Goal: Navigation & Orientation: Find specific page/section

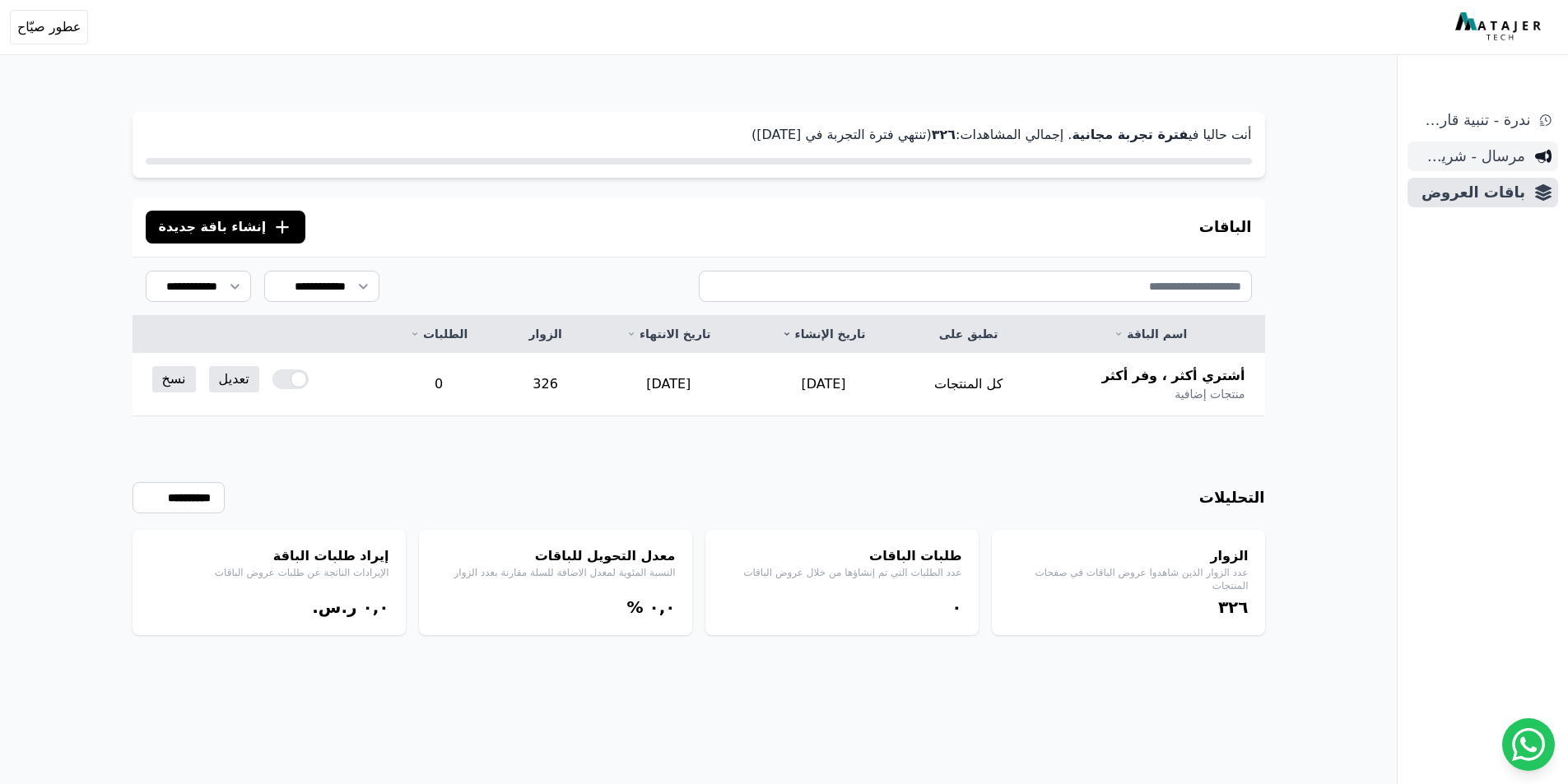
click at [1458, 160] on span "مرسال - شريط دعاية" at bounding box center [1469, 156] width 111 height 23
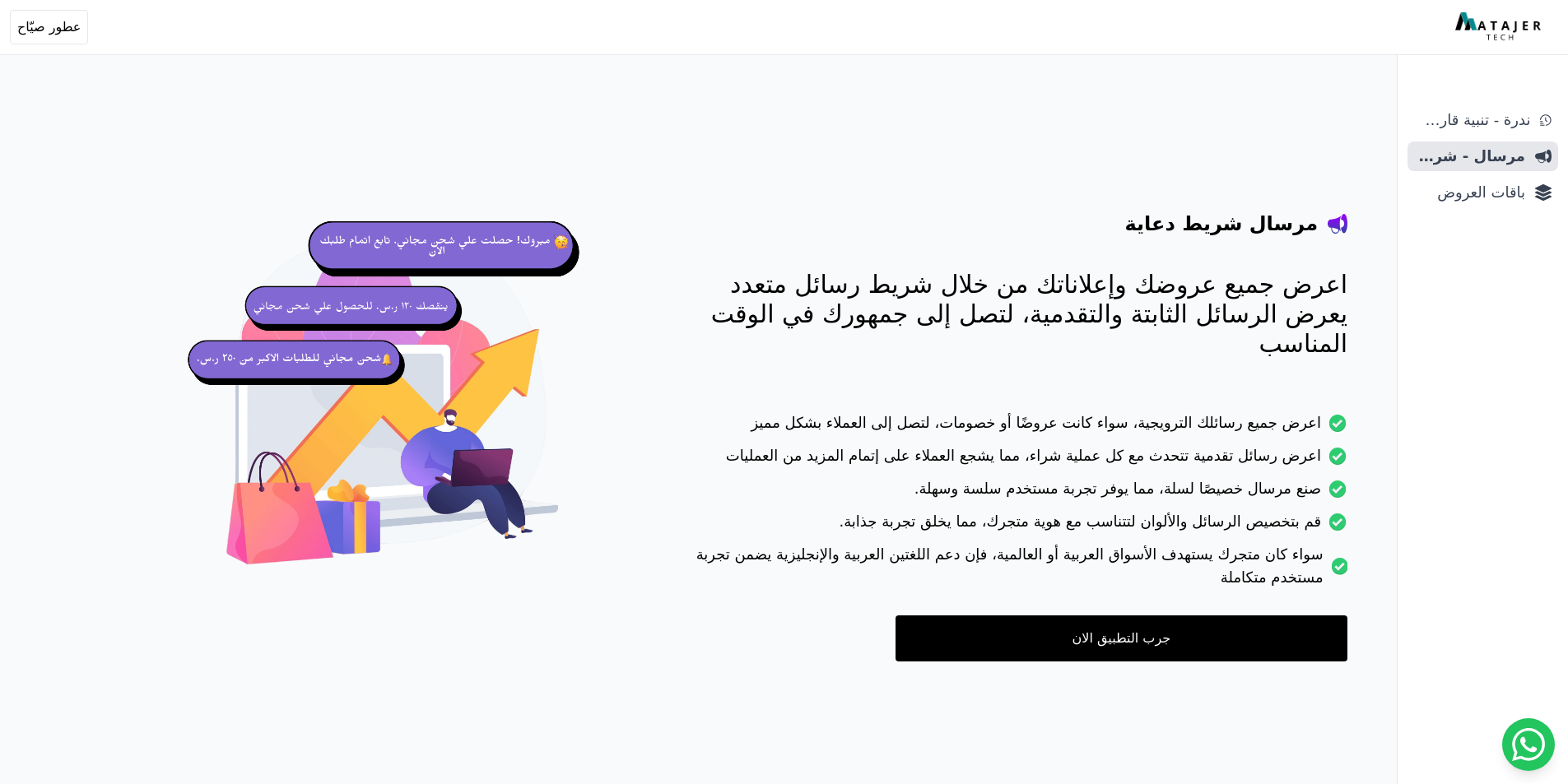
click at [1137, 620] on link "جرب التطبيق الان" at bounding box center [1121, 638] width 452 height 46
click at [1456, 118] on span "ندرة - تنبية قارب علي النفاذ" at bounding box center [1472, 120] width 116 height 23
